Goal: Information Seeking & Learning: Compare options

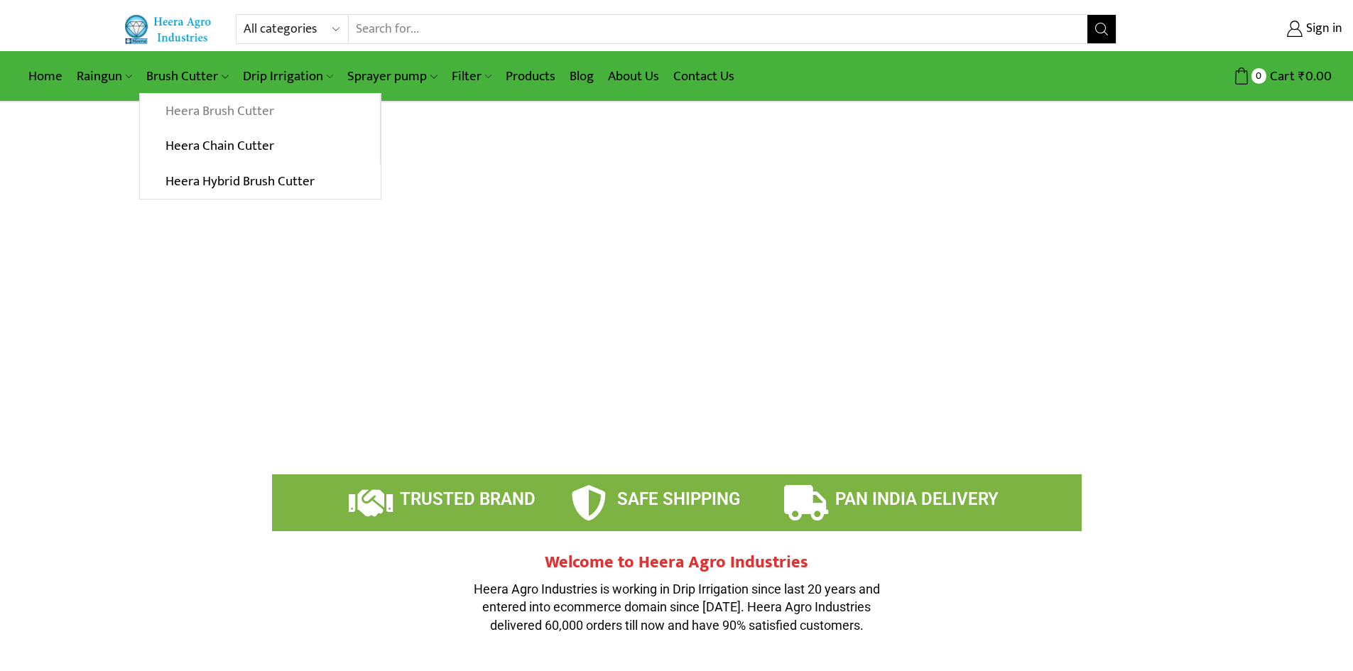
click at [207, 108] on link "Heera Brush Cutter" at bounding box center [259, 112] width 239 height 36
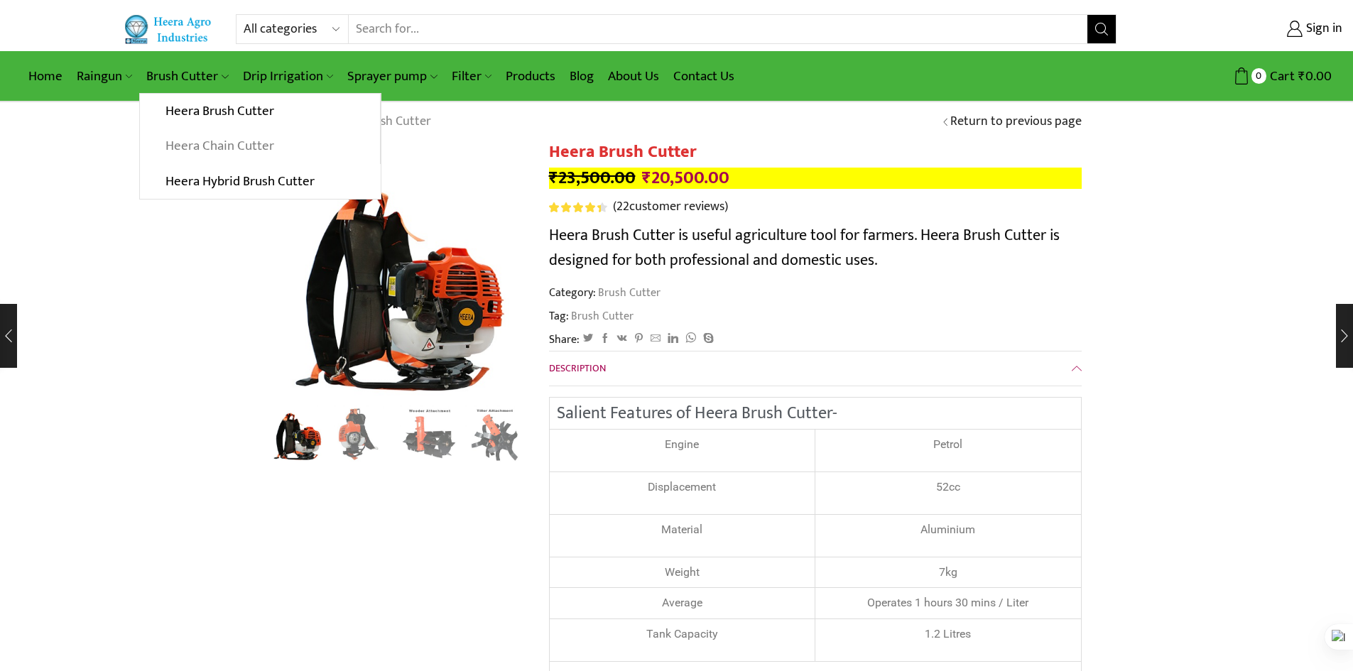
click at [198, 143] on link "Heera Chain Cutter" at bounding box center [259, 147] width 239 height 36
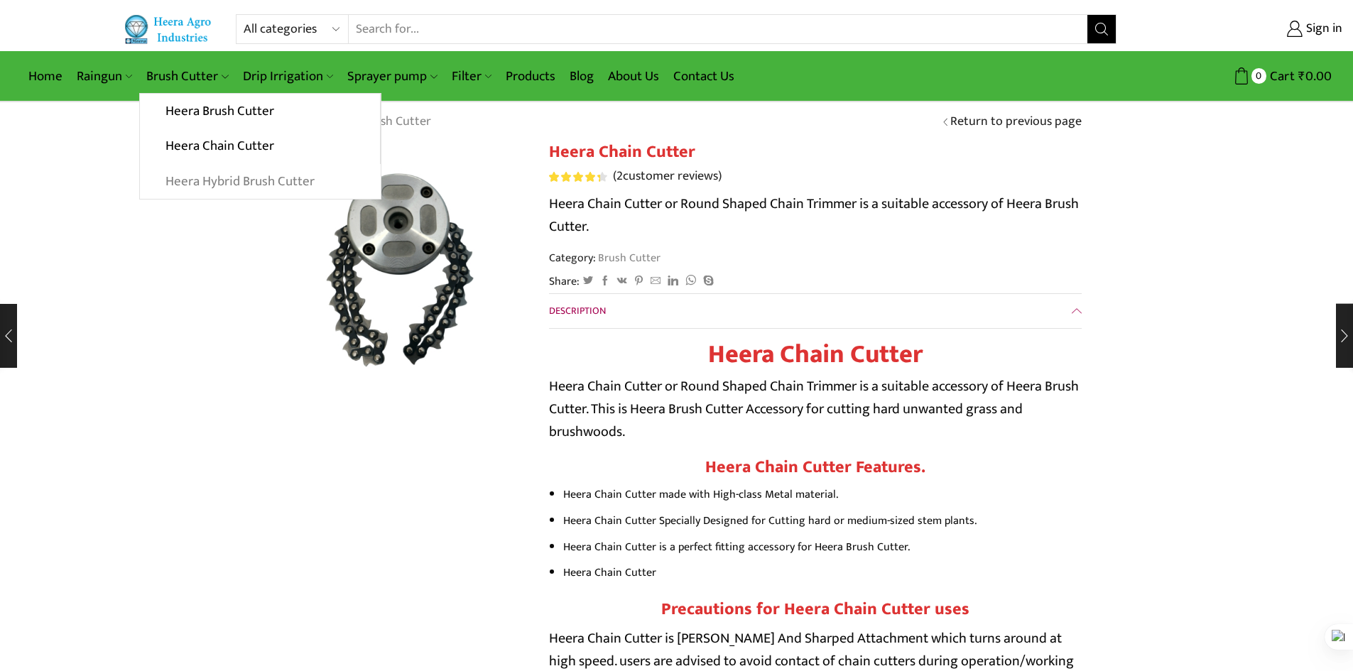
click at [186, 178] on link "Heera Hybrid Brush Cutter" at bounding box center [260, 182] width 240 height 36
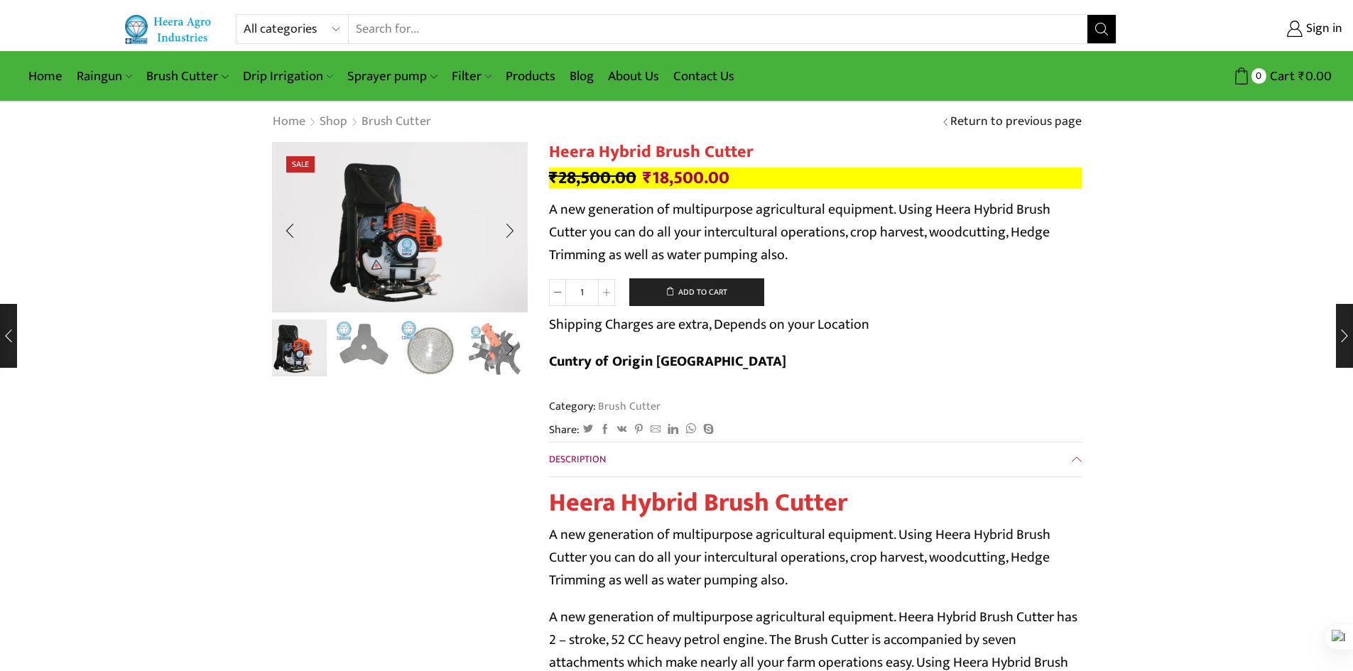
click at [379, 359] on img "2 / 10" at bounding box center [363, 346] width 59 height 59
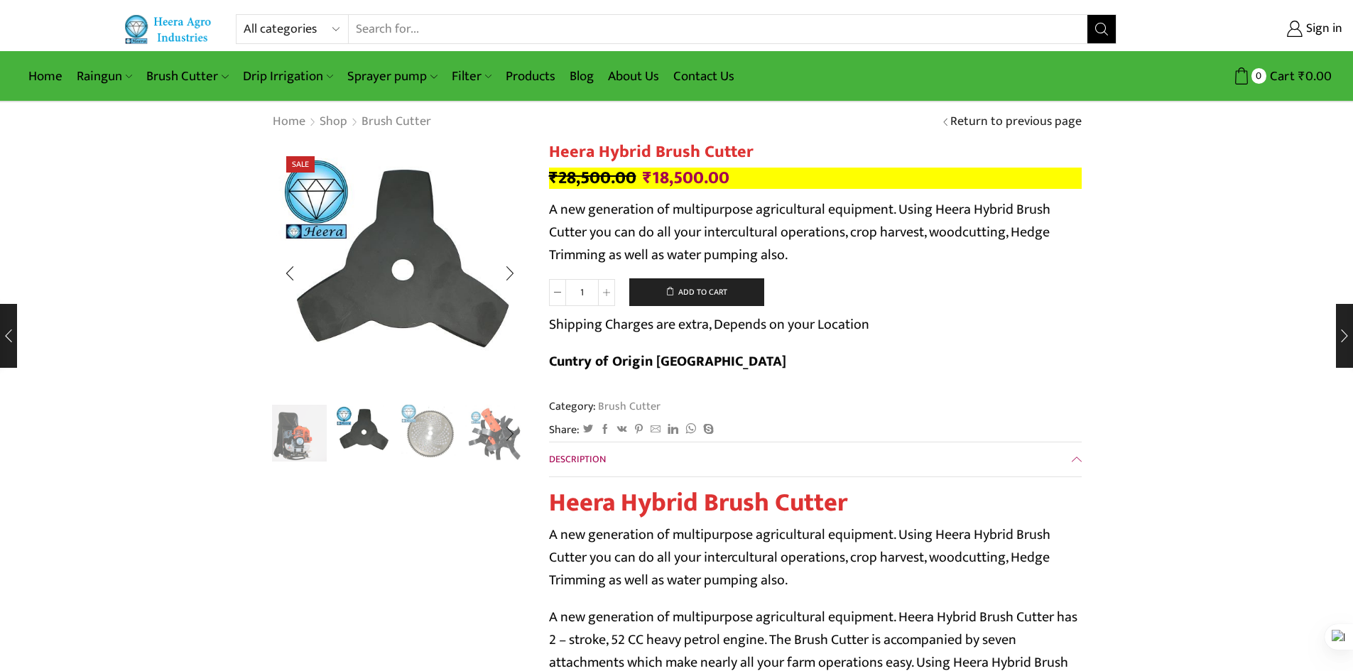
click at [455, 433] on img "3 / 10" at bounding box center [429, 432] width 59 height 59
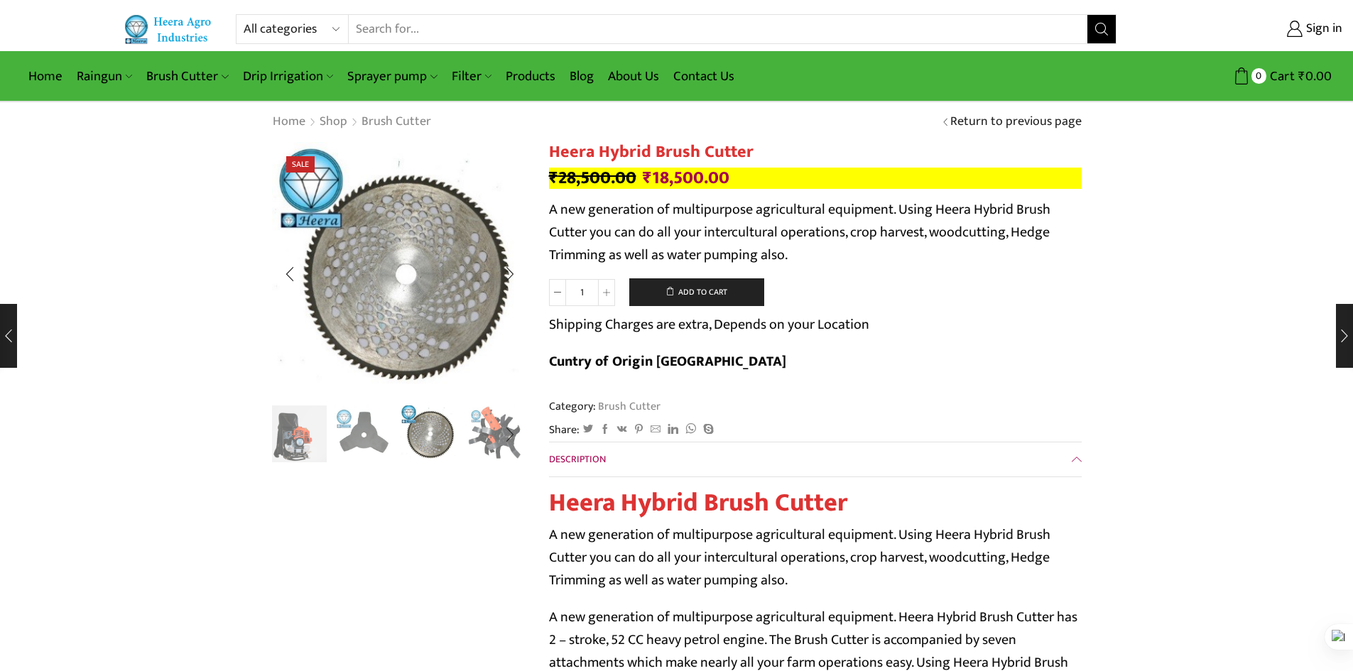
click at [482, 433] on img "4 / 10" at bounding box center [494, 432] width 59 height 59
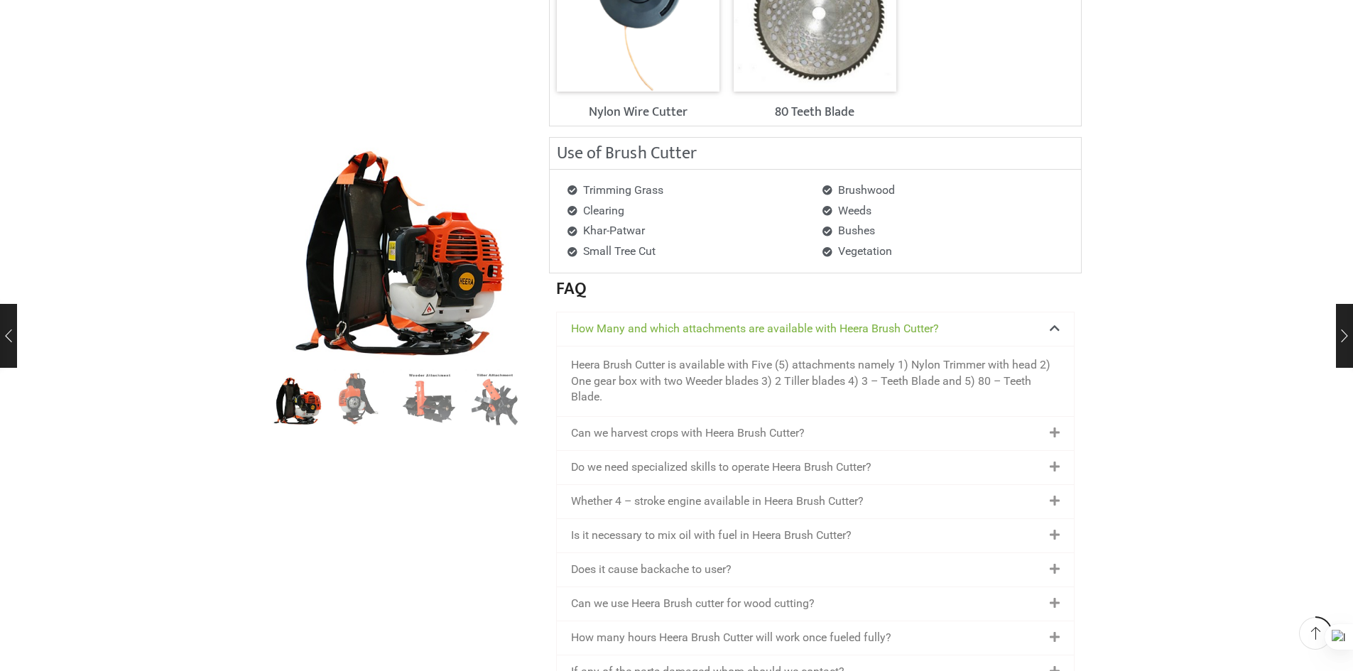
scroll to position [1776, 0]
